Goal: Transaction & Acquisition: Purchase product/service

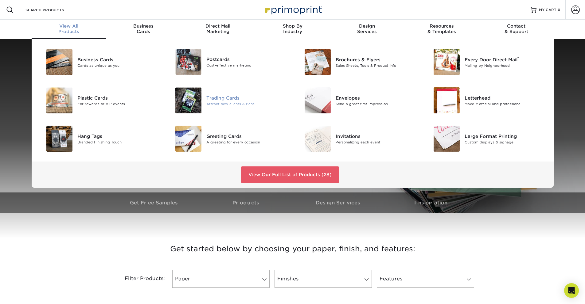
click at [194, 110] on img at bounding box center [188, 100] width 26 height 26
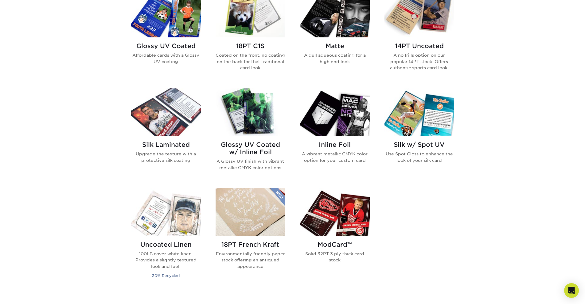
scroll to position [325, 0]
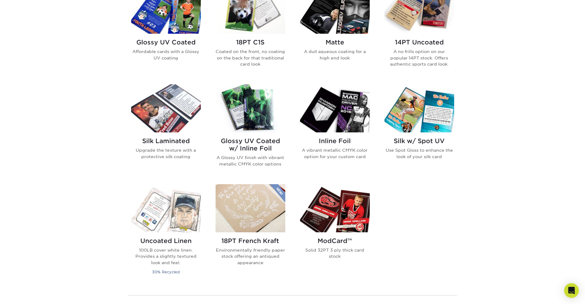
click at [351, 206] on img at bounding box center [335, 208] width 70 height 48
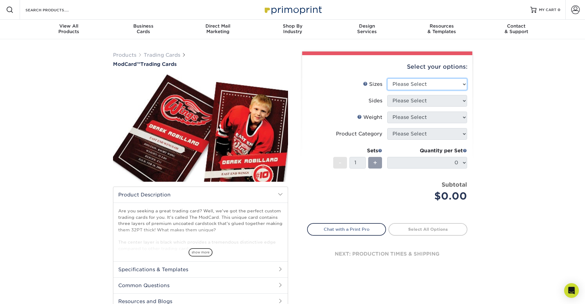
click at [435, 86] on select "Please Select 2.5" x 3.5"" at bounding box center [427, 85] width 80 height 12
select select "2.50x3.50"
click at [387, 79] on select "Please Select 2.5" x 3.5"" at bounding box center [427, 85] width 80 height 12
drag, startPoint x: 435, startPoint y: 86, endPoint x: 431, endPoint y: 96, distance: 11.0
click at [431, 96] on select "Please Select" at bounding box center [427, 101] width 80 height 12
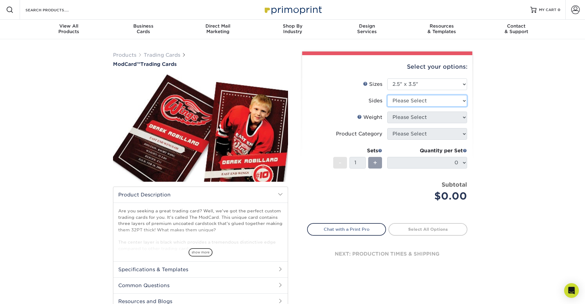
select select "13abbda7-1d64-4f25-8bb2-c179b224825d"
click at [387, 95] on select "Please Select Print Both Sides Print Front Only" at bounding box center [427, 101] width 80 height 12
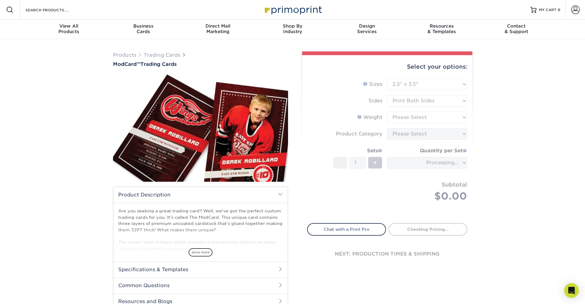
click at [430, 116] on form "Sizes Help Sizes Please Select 2.5" x 3.5" Sides Please Select Coating" at bounding box center [387, 148] width 160 height 138
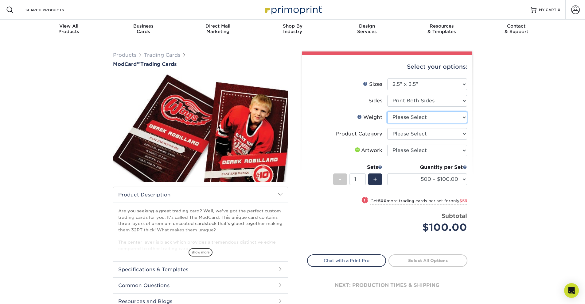
click at [443, 119] on select "Please Select 32PTUCBLK" at bounding box center [427, 118] width 80 height 12
select select "32PTUCBLK"
click at [387, 112] on select "Please Select 32PTUCBLK" at bounding box center [427, 118] width 80 height 12
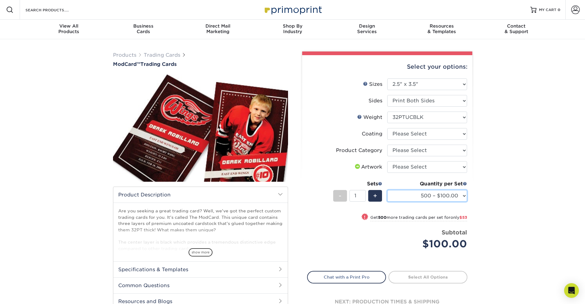
click at [438, 198] on select "500 – $100.00 1000 – $153.00" at bounding box center [427, 196] width 80 height 12
click at [387, 190] on select "500 – $100.00 1000 – $153.00" at bounding box center [427, 196] width 80 height 12
click at [413, 134] on select at bounding box center [427, 134] width 80 height 12
select select "3e7618de-abca-4bda-9f97-8b9129e913d8"
click at [387, 128] on select at bounding box center [427, 134] width 80 height 12
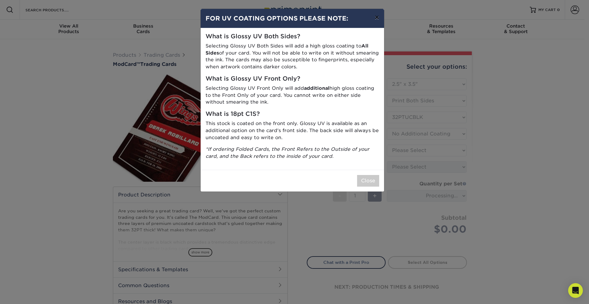
click at [378, 16] on button "×" at bounding box center [377, 17] width 14 height 17
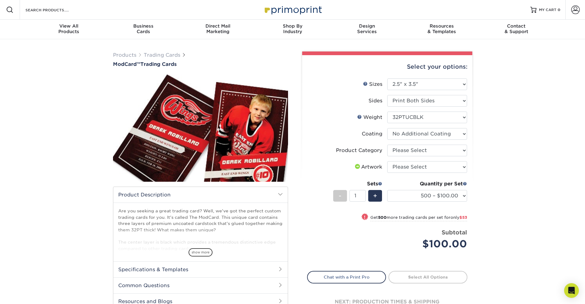
click at [433, 157] on li "Product Category Please Select Trading Cards" at bounding box center [387, 153] width 160 height 17
click at [427, 172] on select "Please Select I will upload files I need a design - $100" at bounding box center [427, 167] width 80 height 12
click at [387, 161] on select "Please Select I will upload files I need a design - $100" at bounding box center [427, 167] width 80 height 12
click at [427, 173] on li "Artwork Please Select I will upload files I need a design - $100" at bounding box center [387, 169] width 160 height 17
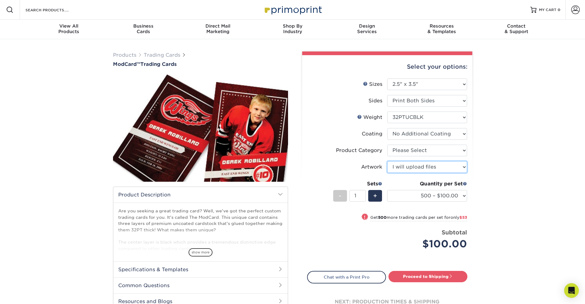
click at [428, 169] on select "Please Select I will upload files I need a design - $100" at bounding box center [427, 167] width 80 height 12
select select "design"
click at [387, 161] on select "Please Select I will upload files I need a design - $100" at bounding box center [427, 167] width 80 height 12
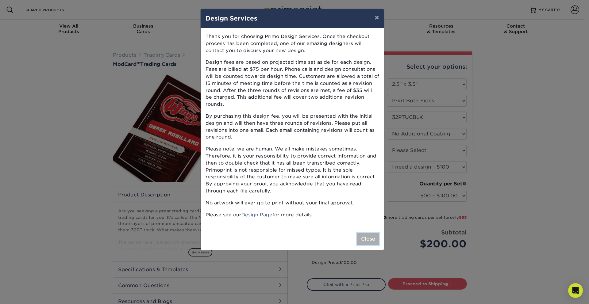
click at [374, 234] on button "Close" at bounding box center [368, 240] width 22 height 12
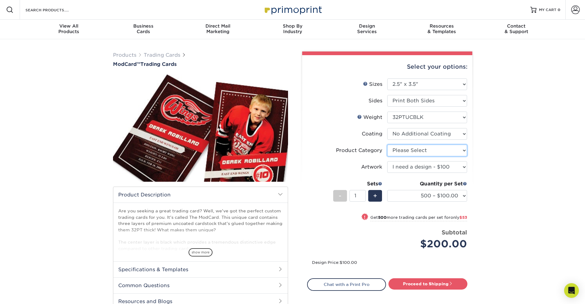
click at [438, 151] on select "Please Select Trading Cards" at bounding box center [427, 151] width 80 height 12
select select "c2f9bce9-36c2-409d-b101-c29d9d031e18"
click at [387, 145] on select "Please Select Trading Cards" at bounding box center [427, 151] width 80 height 12
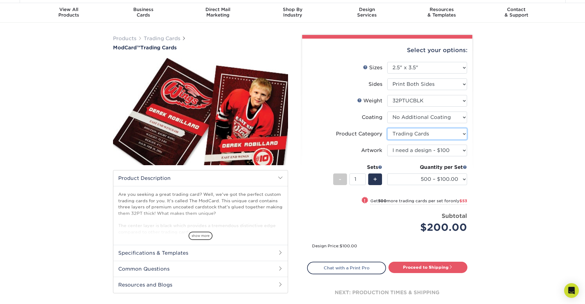
scroll to position [51, 0]
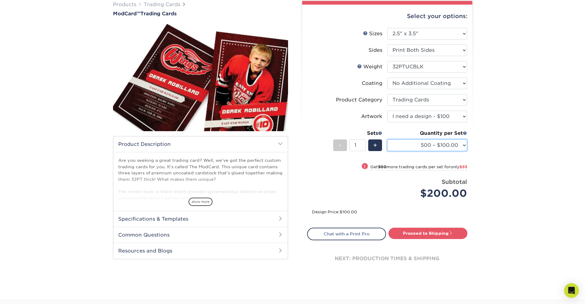
click at [431, 148] on select "500 – $100.00 1000 – $153.00" at bounding box center [427, 146] width 80 height 12
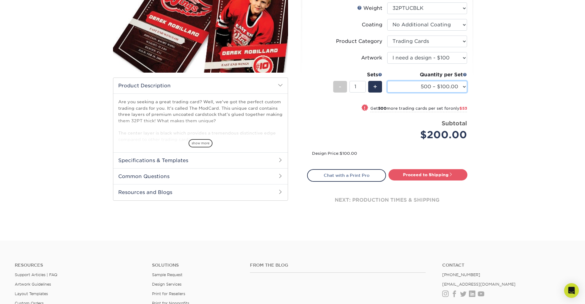
scroll to position [179, 0]
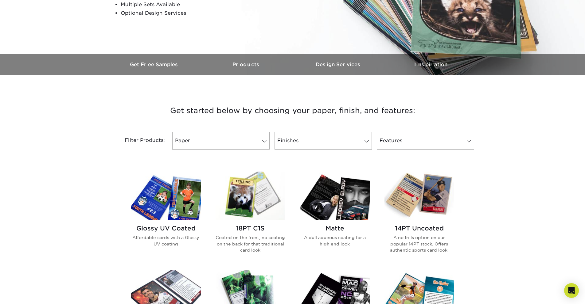
scroll to position [139, 0]
click at [176, 183] on img at bounding box center [166, 196] width 70 height 48
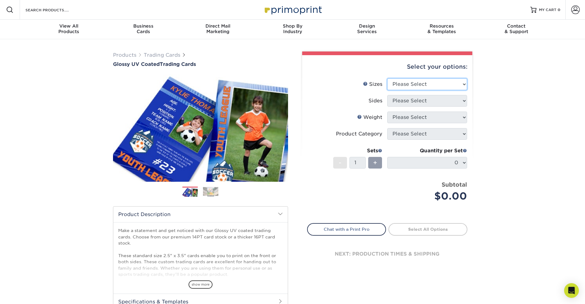
click at [420, 81] on select "Please Select 2.5" x 3.5"" at bounding box center [427, 85] width 80 height 12
select select "2.50x3.50"
click at [387, 79] on select "Please Select 2.5" x 3.5"" at bounding box center [427, 85] width 80 height 12
click at [421, 103] on select "Please Select Print Both Sides Print Front Only" at bounding box center [427, 101] width 80 height 12
select select "13abbda7-1d64-4f25-8bb2-c179b224825d"
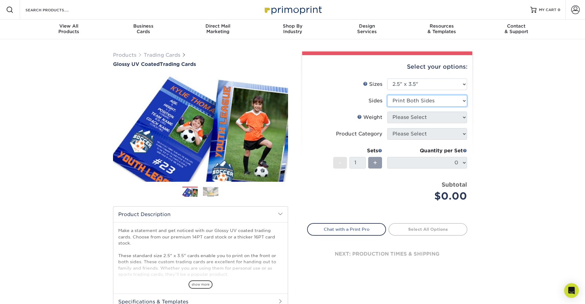
click at [387, 95] on select "Please Select Print Both Sides Print Front Only" at bounding box center [427, 101] width 80 height 12
click at [422, 114] on select "Please Select 16PT 14PT 18PT C1S" at bounding box center [427, 118] width 80 height 12
select select "14PT"
click at [387, 112] on select "Please Select 16PT 14PT 18PT C1S" at bounding box center [427, 118] width 80 height 12
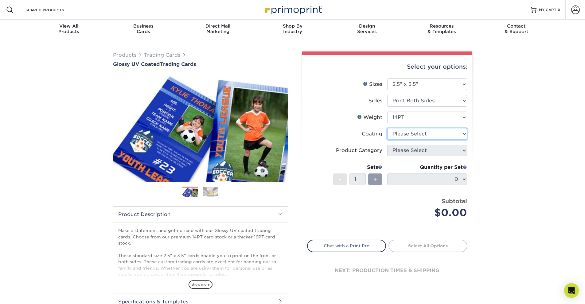
click at [423, 135] on select at bounding box center [427, 134] width 80 height 12
click at [387, 128] on select at bounding box center [427, 134] width 80 height 12
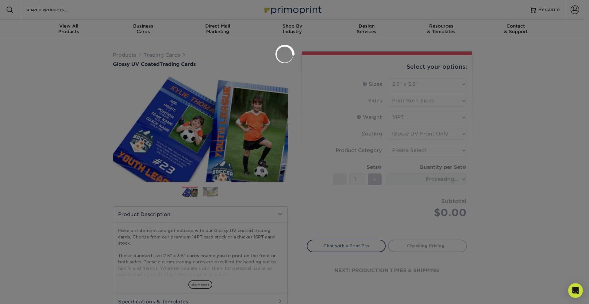
click at [425, 133] on div at bounding box center [294, 152] width 589 height 304
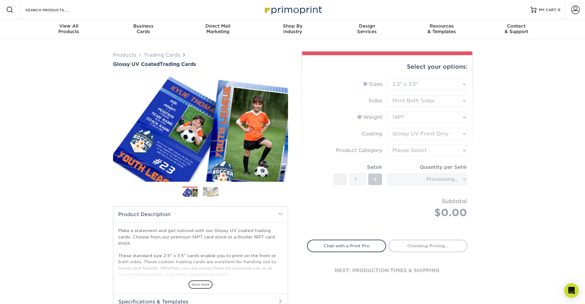
click at [415, 131] on form "Sizes Help Sizes Please Select 2.5" x 3.5" Sides Please Select 16PT - 1" at bounding box center [387, 156] width 160 height 154
click at [416, 134] on form "Sizes Help Sizes Please Select 2.5" x 3.5" Sides Please Select 16PT - 1" at bounding box center [387, 156] width 160 height 154
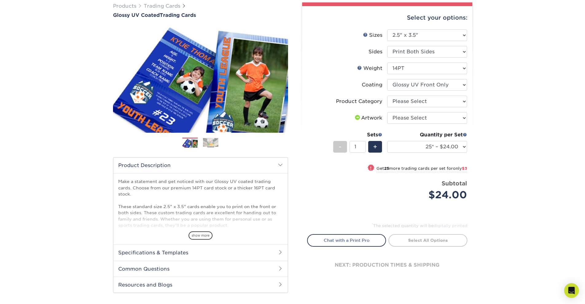
scroll to position [52, 0]
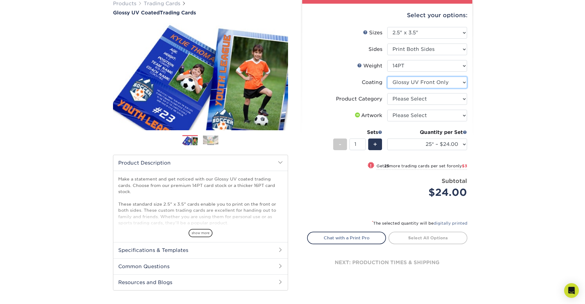
click at [446, 83] on select at bounding box center [427, 83] width 80 height 12
select select "ae367451-b2b8-45df-a344-0f05b6a12993"
click at [387, 77] on select at bounding box center [427, 83] width 80 height 12
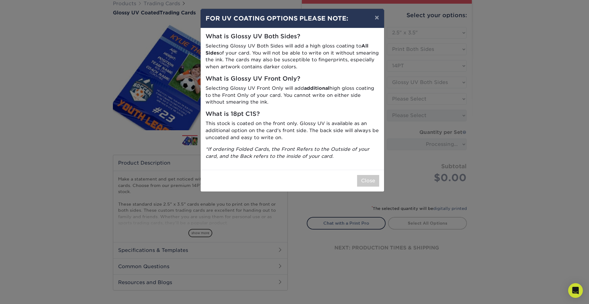
click at [374, 175] on div "Close" at bounding box center [293, 181] width 184 height 22
drag, startPoint x: 373, startPoint y: 179, endPoint x: 380, endPoint y: 165, distance: 15.8
click at [374, 179] on button "Close" at bounding box center [368, 181] width 22 height 12
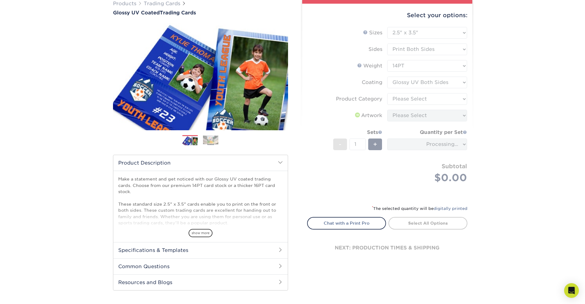
click at [431, 96] on form "Sizes Help Sizes Please Select 2.5" x 3.5" Sides Please Select 16PT - 1" at bounding box center [387, 112] width 160 height 171
click at [434, 97] on form "Sizes Help Sizes Please Select 2.5" x 3.5" Sides Please Select 16PT - 1" at bounding box center [387, 112] width 160 height 171
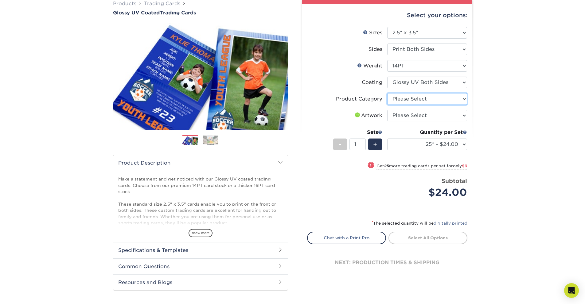
click at [434, 97] on select "Please Select Trading Cards" at bounding box center [427, 99] width 80 height 12
select select "c2f9bce9-36c2-409d-b101-c29d9d031e18"
click at [387, 93] on select "Please Select Trading Cards" at bounding box center [427, 99] width 80 height 12
click at [439, 115] on select "Please Select I will upload files I need a design - $100" at bounding box center [427, 116] width 80 height 12
select select "design"
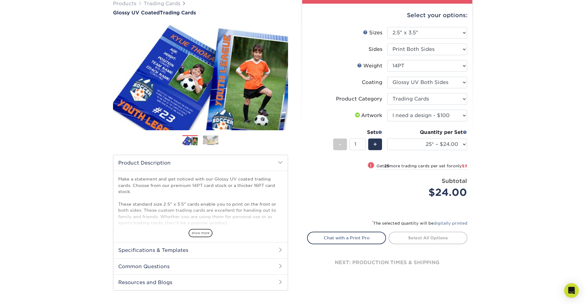
click at [387, 110] on select "Please Select I will upload files I need a design - $100" at bounding box center [427, 116] width 80 height 12
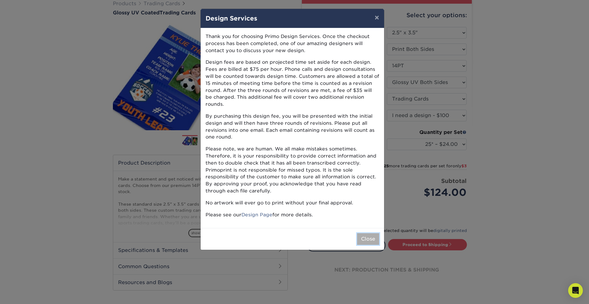
click at [378, 234] on button "Close" at bounding box center [368, 240] width 22 height 12
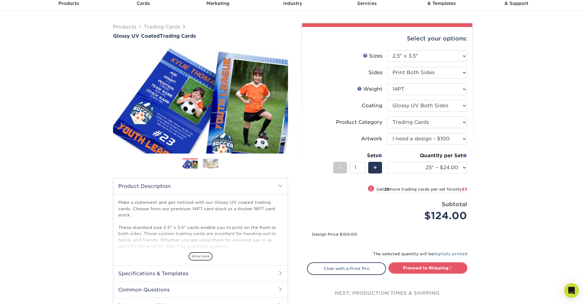
scroll to position [0, 0]
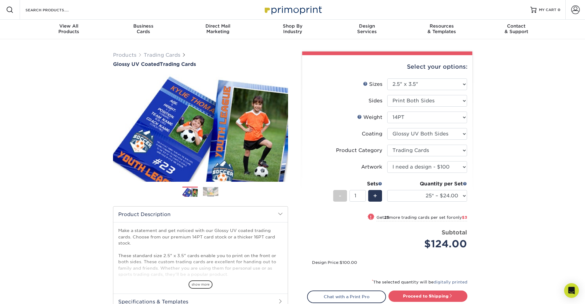
click at [280, 14] on img at bounding box center [292, 9] width 61 height 13
